Goal: Transaction & Acquisition: Purchase product/service

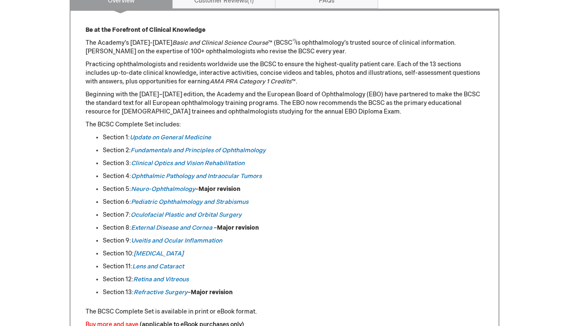
scroll to position [378, 0]
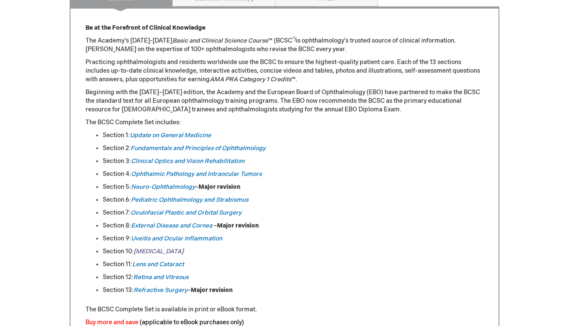
click at [149, 248] on em "[MEDICAL_DATA]" at bounding box center [159, 250] width 50 height 7
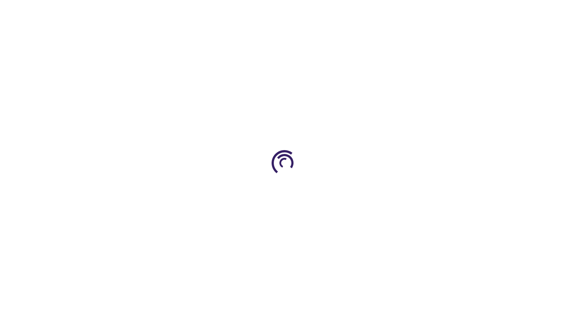
type input "0"
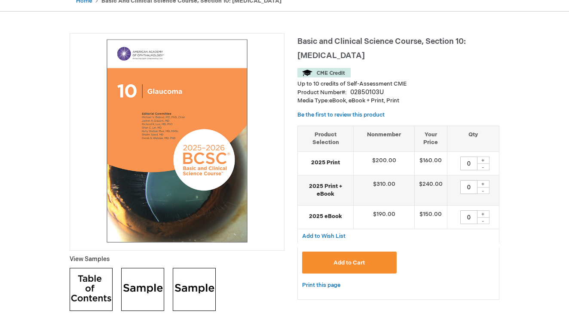
scroll to position [91, 0]
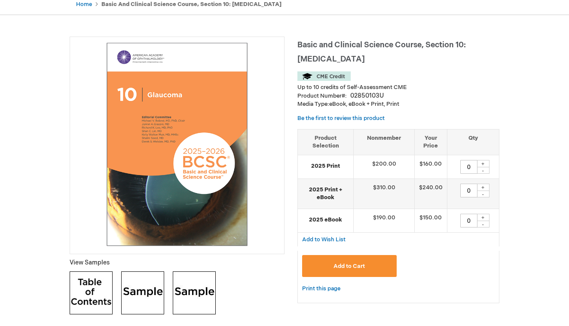
click at [486, 163] on div "+" at bounding box center [482, 163] width 13 height 7
type input "1"
click at [335, 262] on span "Add to Cart" at bounding box center [348, 265] width 31 height 7
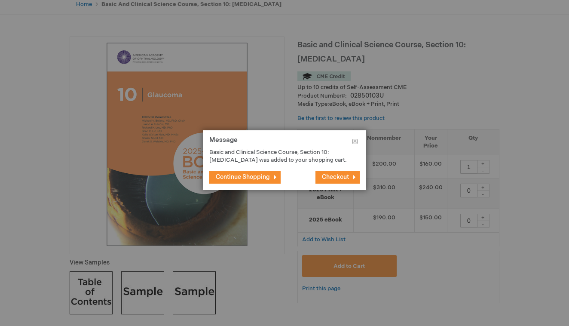
click at [336, 175] on span "Checkout" at bounding box center [335, 176] width 27 height 7
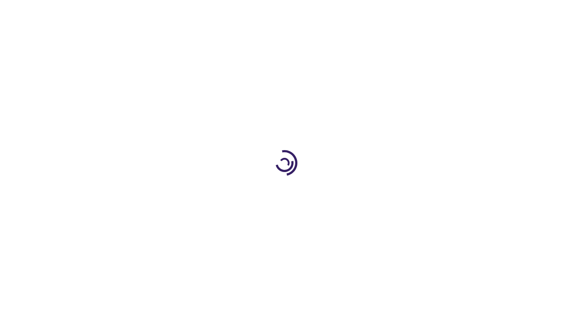
select select "US"
select select "64"
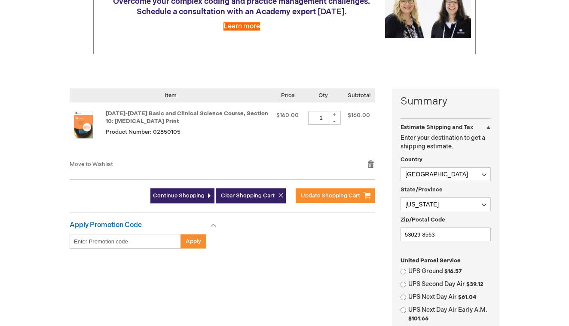
scroll to position [131, 0]
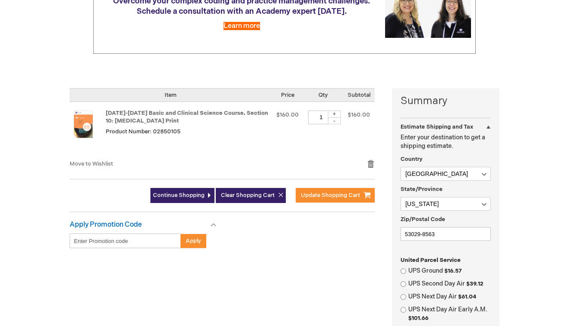
click at [403, 268] on input "UPS Ground $16.57" at bounding box center [403, 271] width 6 height 6
radio input "true"
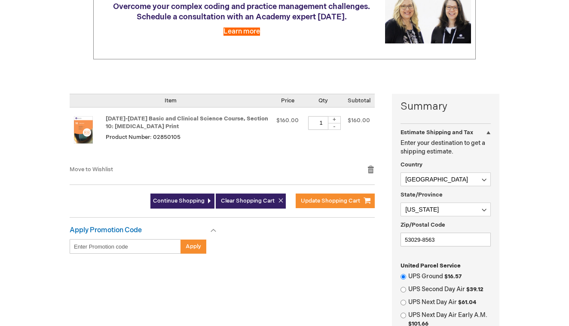
scroll to position [95, 0]
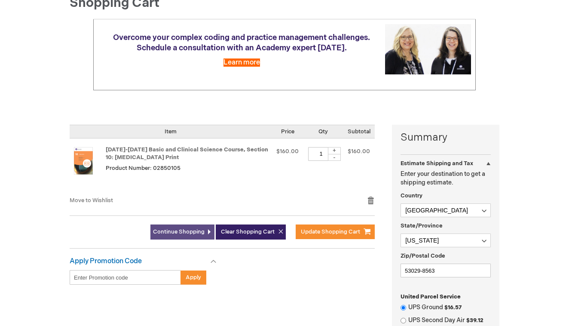
click at [183, 228] on span "Continue Shopping" at bounding box center [179, 231] width 52 height 7
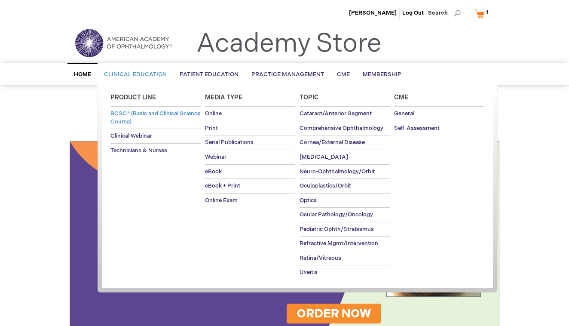
click at [137, 119] on span "BCSC® (Basic and Clinical Science Course)" at bounding box center [155, 117] width 90 height 15
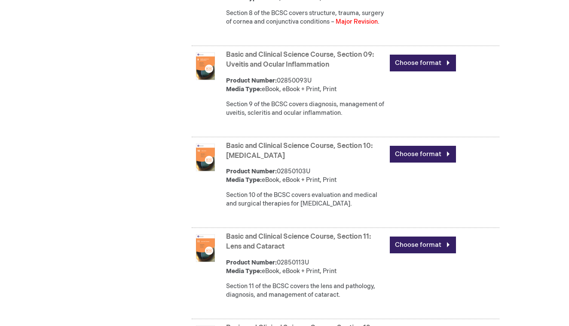
scroll to position [1135, 0]
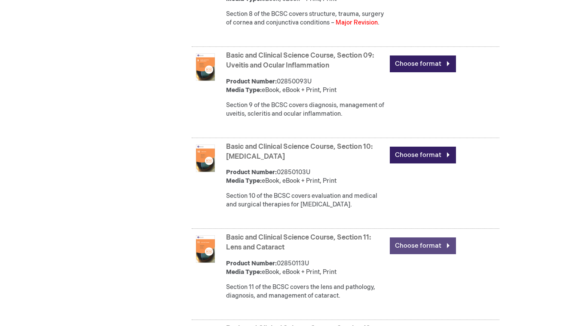
click at [425, 254] on link "Choose format" at bounding box center [423, 245] width 66 height 17
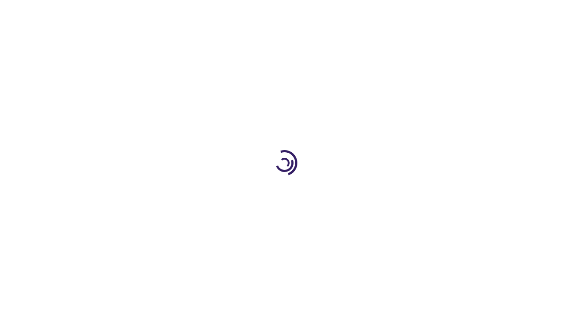
type input "0"
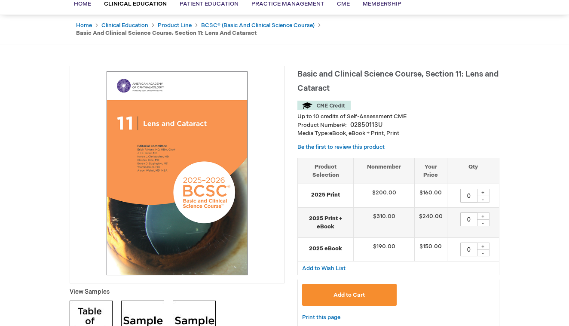
scroll to position [75, 0]
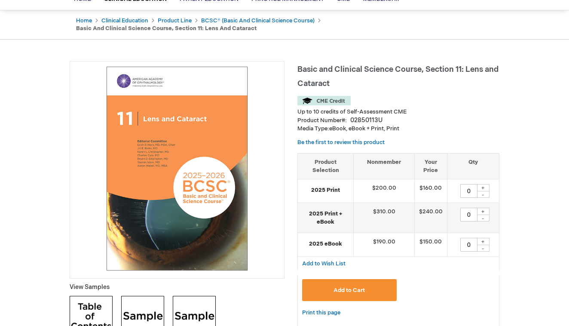
click at [481, 185] on div "+" at bounding box center [482, 187] width 13 height 7
type input "1"
click at [355, 286] on span "Add to Cart" at bounding box center [348, 289] width 31 height 7
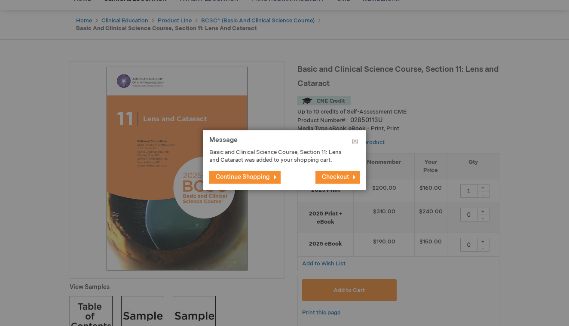
click at [330, 172] on button "Checkout" at bounding box center [337, 177] width 44 height 13
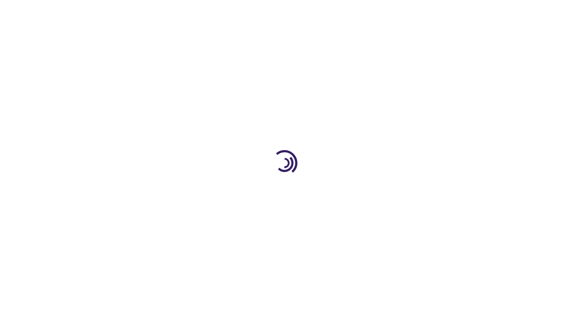
select select "US"
select select "64"
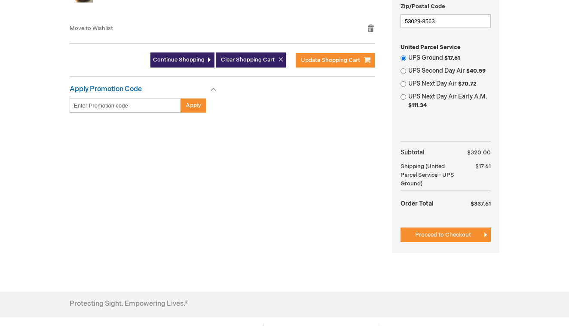
scroll to position [344, 0]
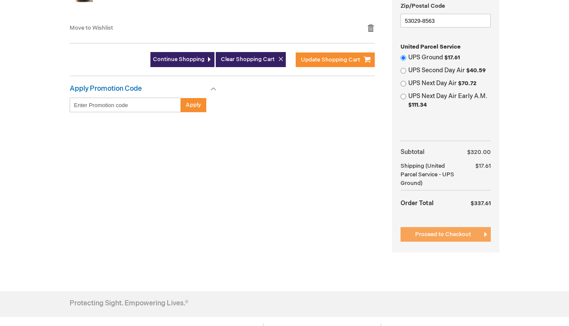
click at [441, 231] on span "Proceed to Checkout" at bounding box center [443, 234] width 56 height 7
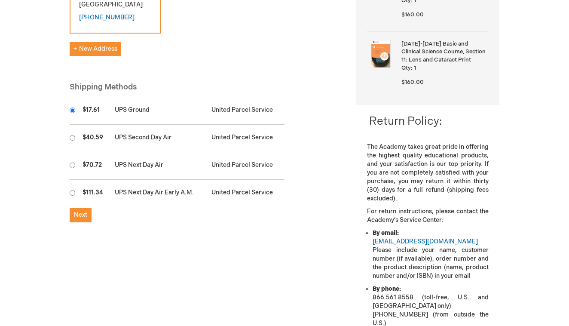
scroll to position [216, 0]
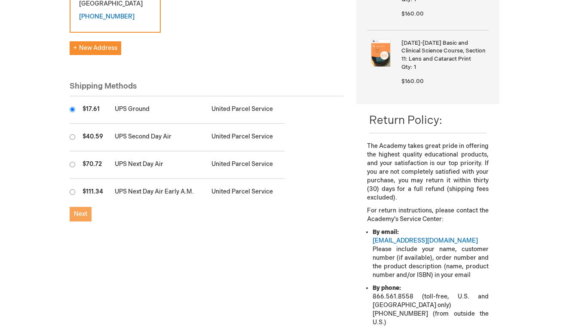
click at [79, 210] on span "Next" at bounding box center [80, 213] width 13 height 7
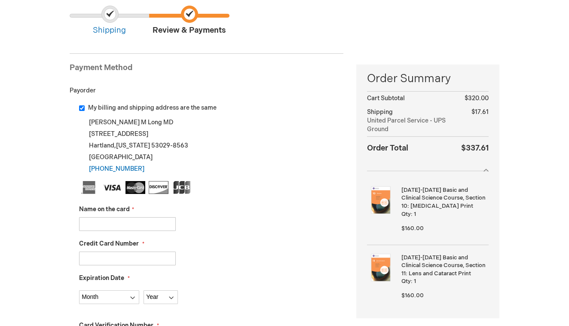
scroll to position [74, 0]
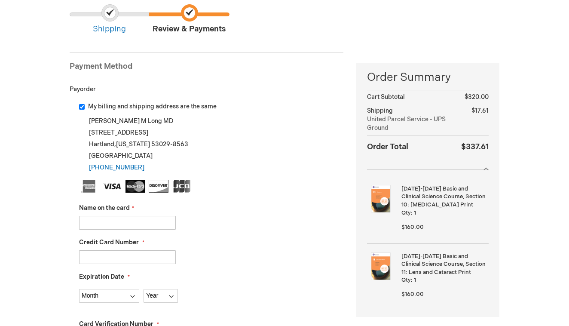
click at [125, 219] on input "Name on the card" at bounding box center [127, 223] width 97 height 14
type input "douglas m long"
click at [114, 252] on input "Credit Card Number" at bounding box center [127, 257] width 97 height 14
type input "4388540100167104"
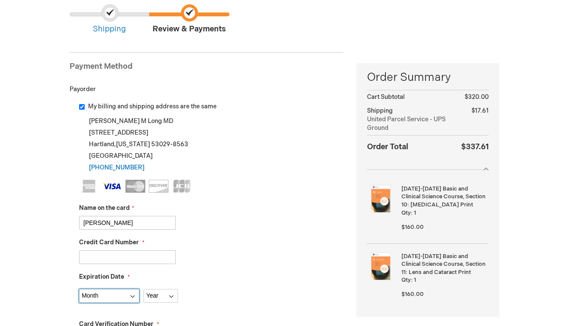
select select "2"
select select "2029"
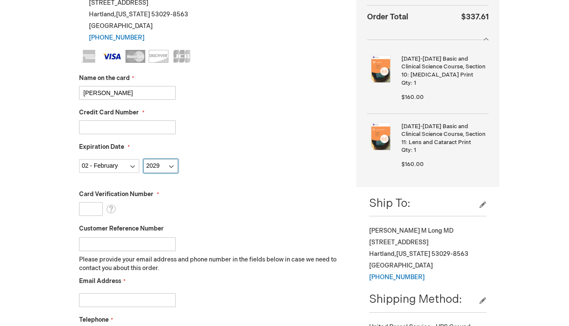
scroll to position [205, 0]
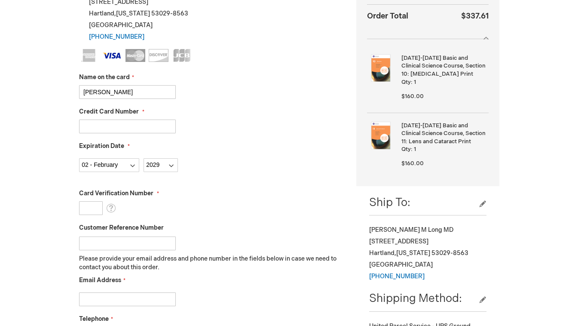
click at [95, 208] on input "Card Verification Number" at bounding box center [91, 208] width 24 height 14
type input "304"
click at [244, 189] on label "Card Verification Number" at bounding box center [211, 193] width 264 height 9
click at [103, 201] on input "304" at bounding box center [91, 208] width 24 height 14
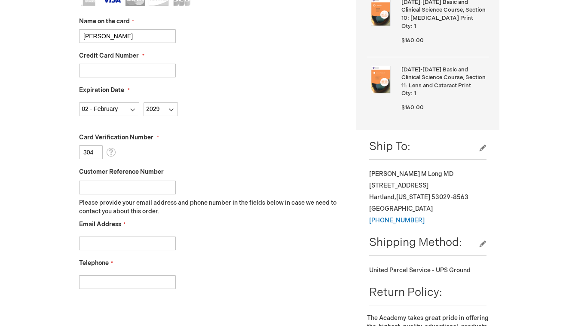
scroll to position [265, 0]
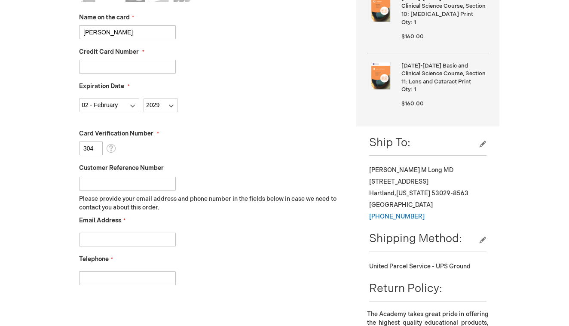
type input "6longs@att.net"
click at [198, 257] on div "Telephone" at bounding box center [211, 270] width 264 height 30
type input "262-30904353"
click at [247, 265] on div "Telephone 262-30904353" at bounding box center [211, 270] width 264 height 30
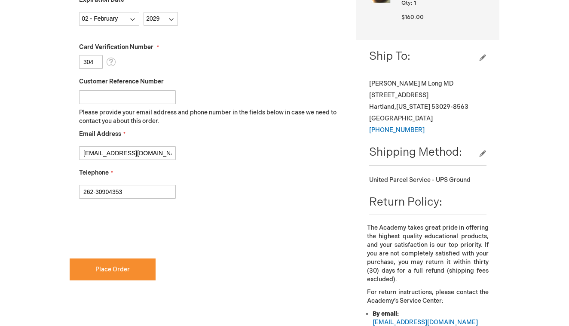
scroll to position [361, 0]
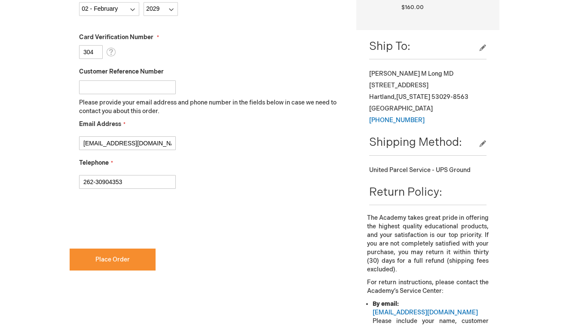
checkbox input "true"
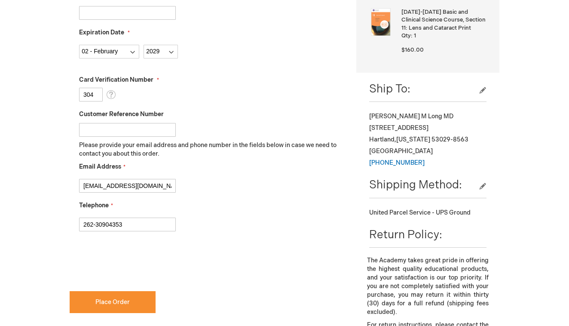
scroll to position [321, 0]
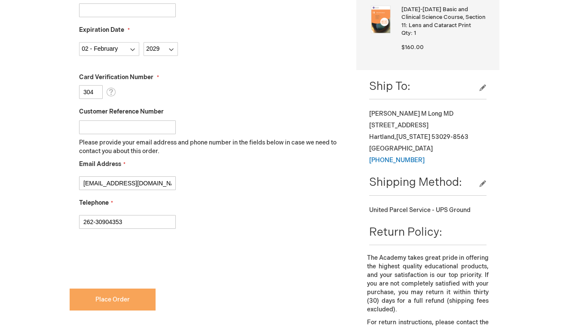
click at [126, 296] on span "Place Order" at bounding box center [112, 299] width 34 height 7
